Goal: Go to known website: Go to known website

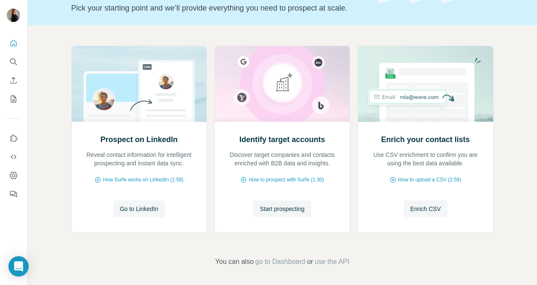
scroll to position [59, 0]
click at [151, 210] on span "Go to LinkedIn" at bounding box center [139, 208] width 38 height 8
click at [138, 208] on span "Go to LinkedIn" at bounding box center [139, 208] width 38 height 8
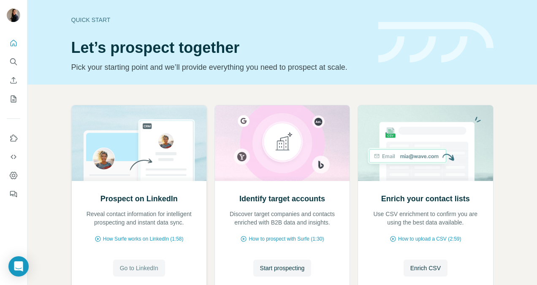
click at [141, 269] on span "Go to LinkedIn" at bounding box center [139, 268] width 38 height 8
